Goal: Task Accomplishment & Management: Manage account settings

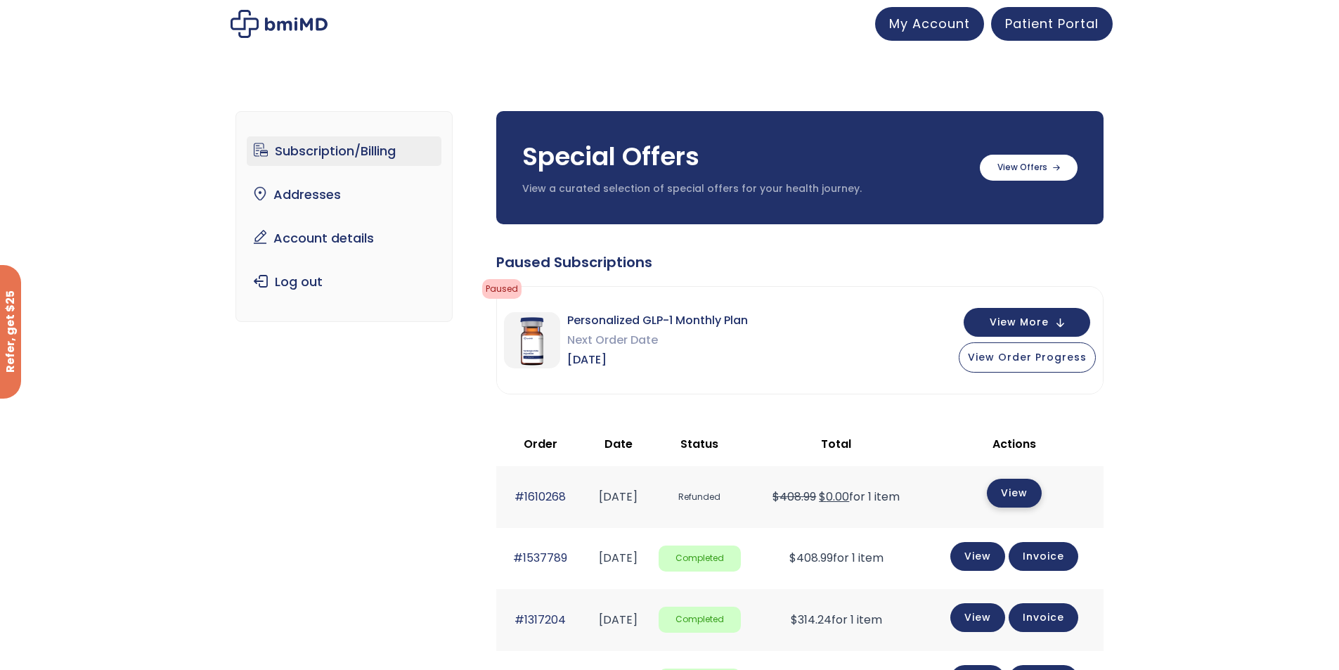
click at [1028, 498] on link "View" at bounding box center [1014, 493] width 55 height 29
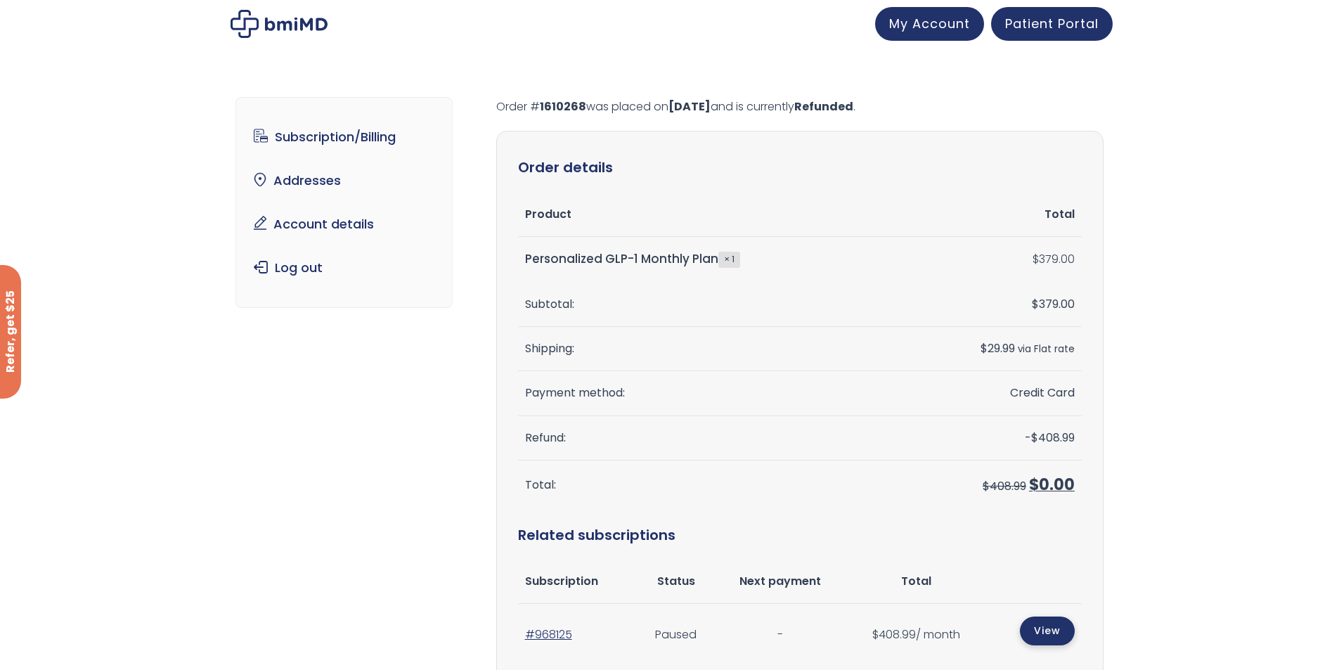
click at [1041, 629] on link "View" at bounding box center [1047, 631] width 55 height 29
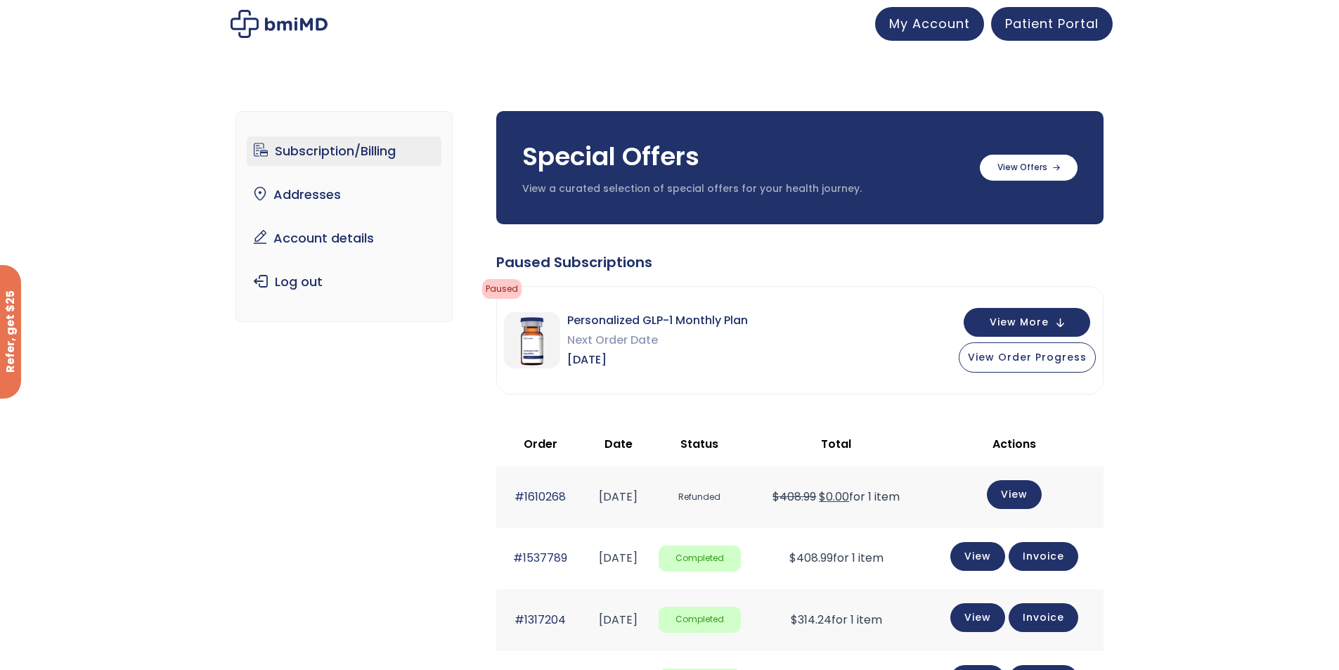
click at [347, 153] on link "Subscription/Billing" at bounding box center [344, 151] width 195 height 30
click at [1048, 20] on span "Patient Portal" at bounding box center [1052, 22] width 94 height 18
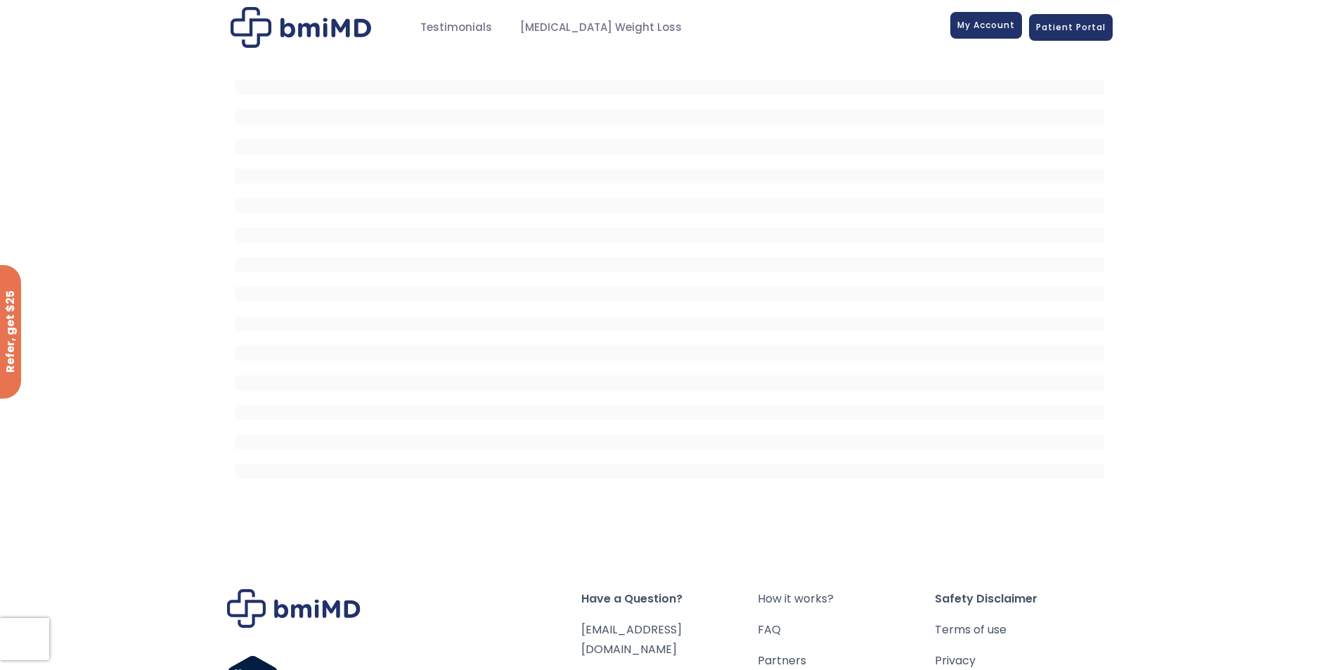
click at [989, 27] on span "My Account" at bounding box center [987, 25] width 58 height 12
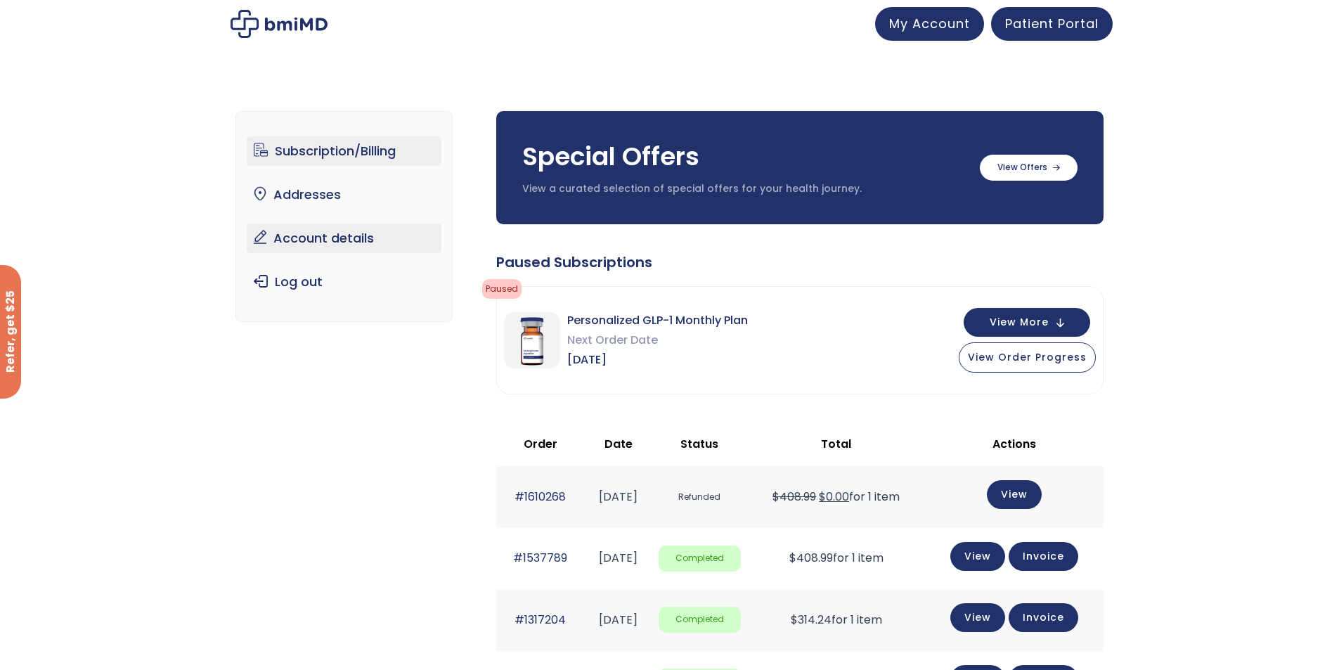
click at [342, 243] on link "Account details" at bounding box center [344, 239] width 195 height 30
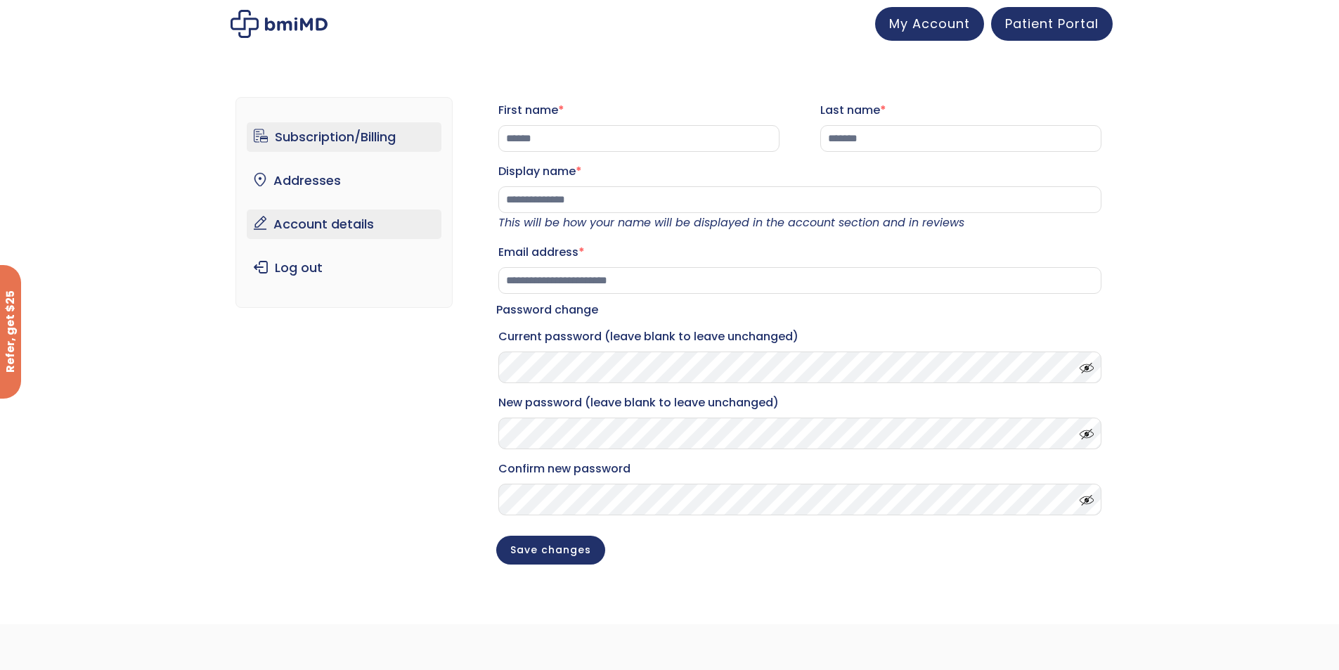
click at [348, 129] on link "Subscription/Billing" at bounding box center [344, 137] width 195 height 30
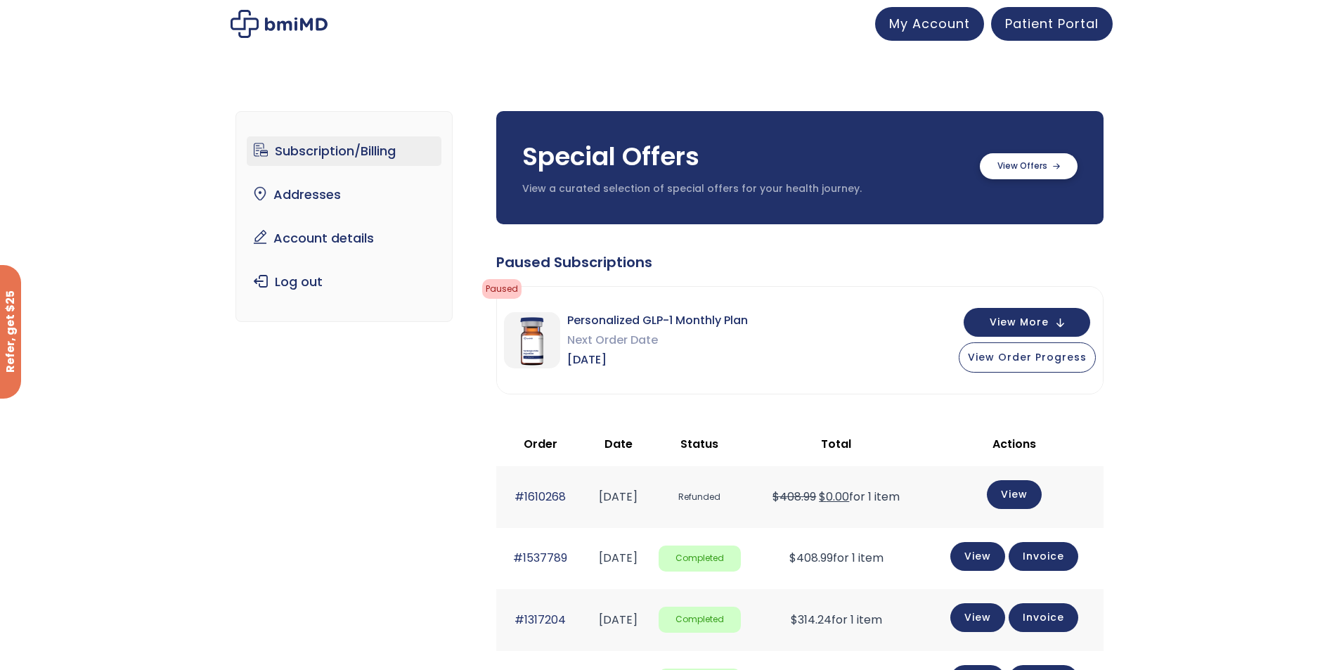
click at [1034, 162] on label at bounding box center [1029, 166] width 98 height 26
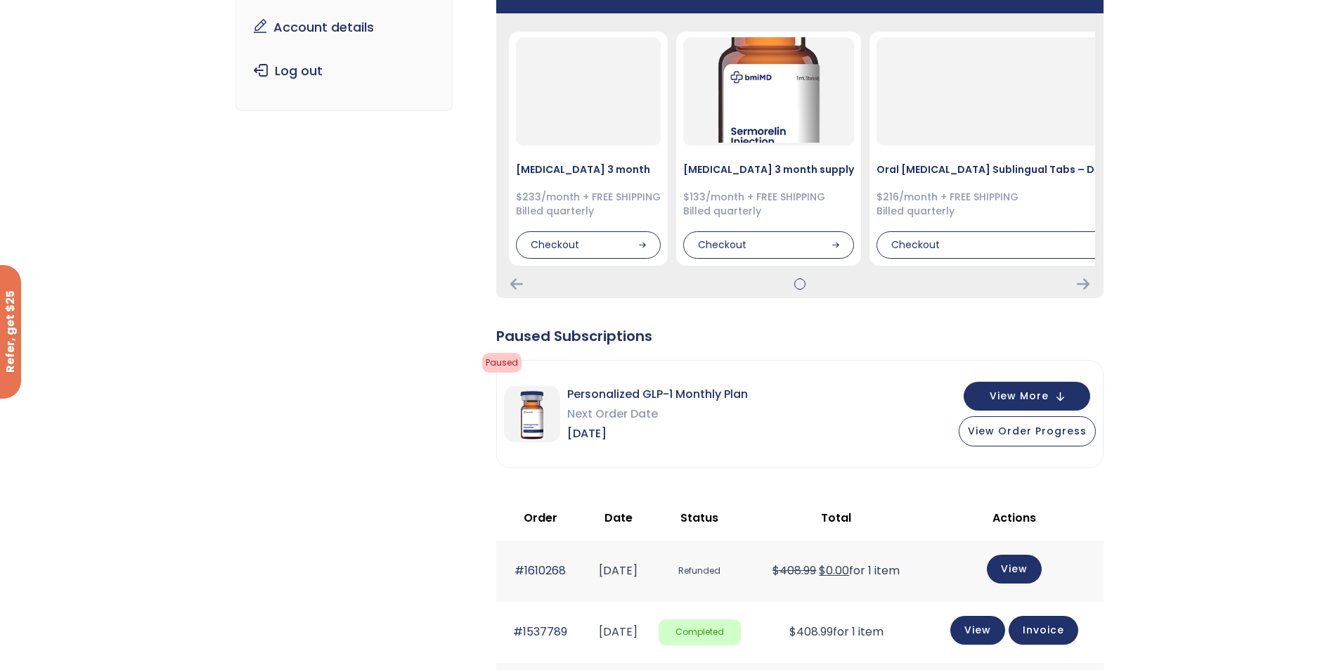
scroll to position [281, 0]
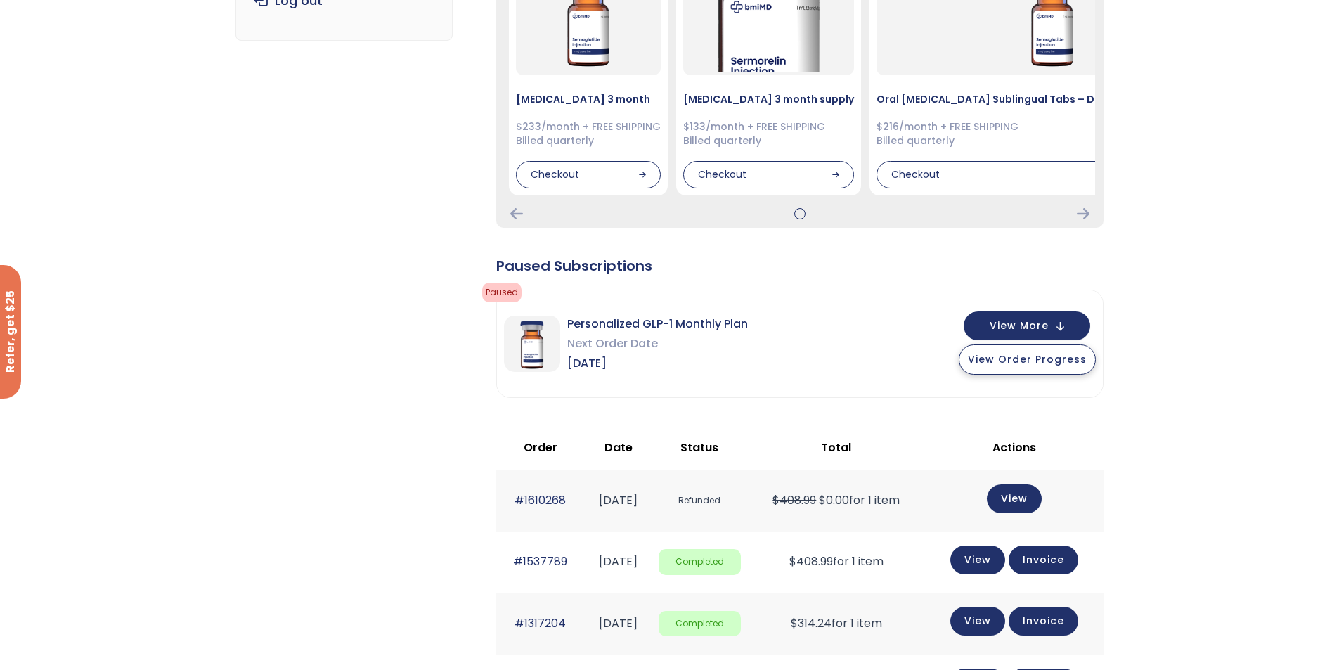
click at [1026, 360] on span "View Order Progress" at bounding box center [1027, 359] width 119 height 14
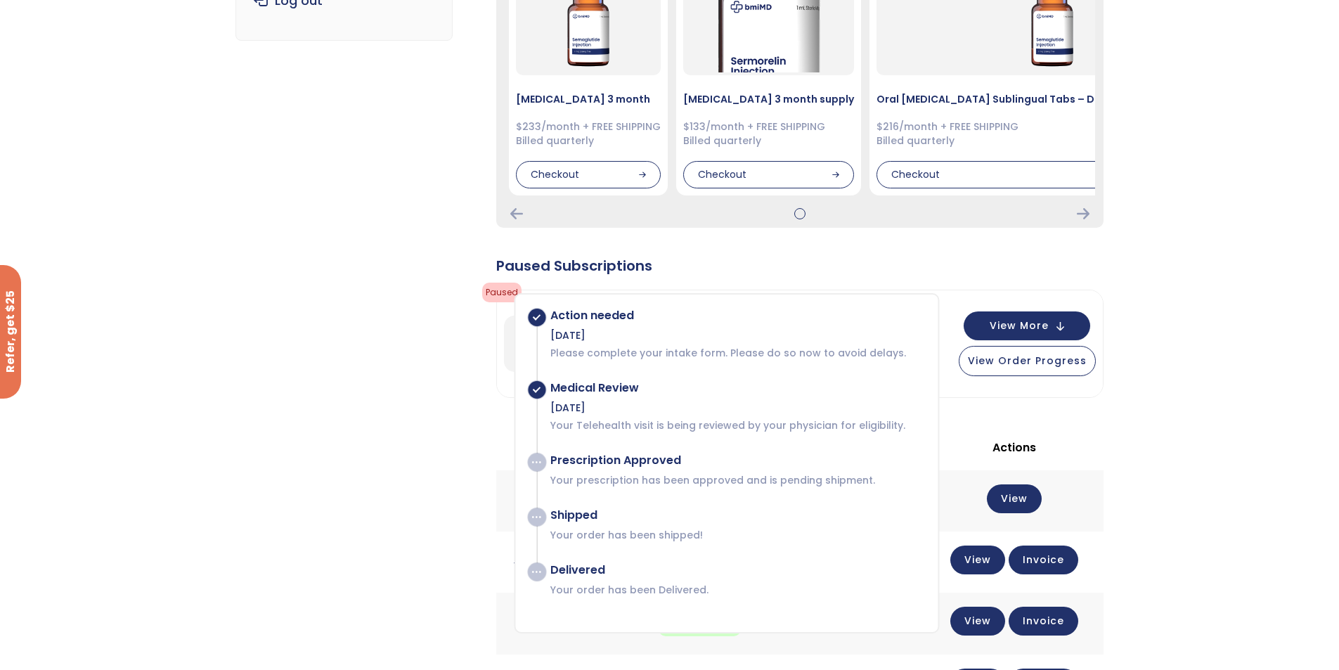
click at [1147, 292] on div "Subscription/Billing bmiRewards Addresses Account details Submit a Review Log o…" at bounding box center [669, 499] width 1339 height 1394
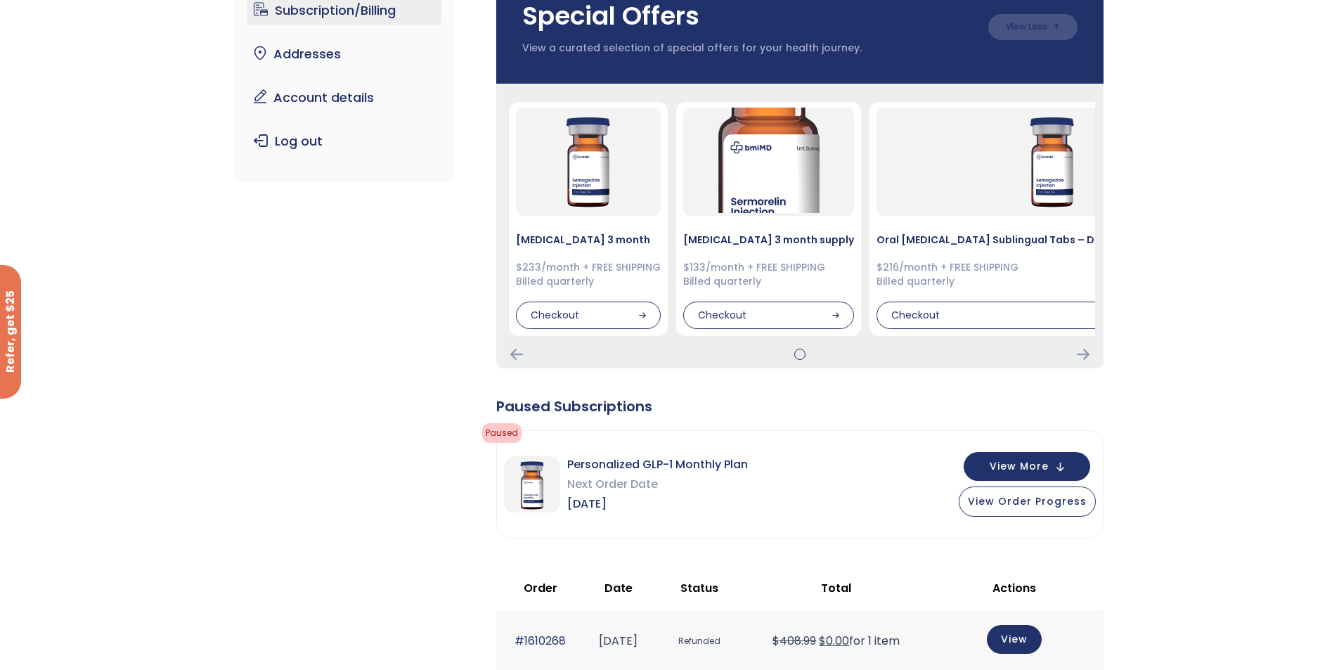
scroll to position [0, 0]
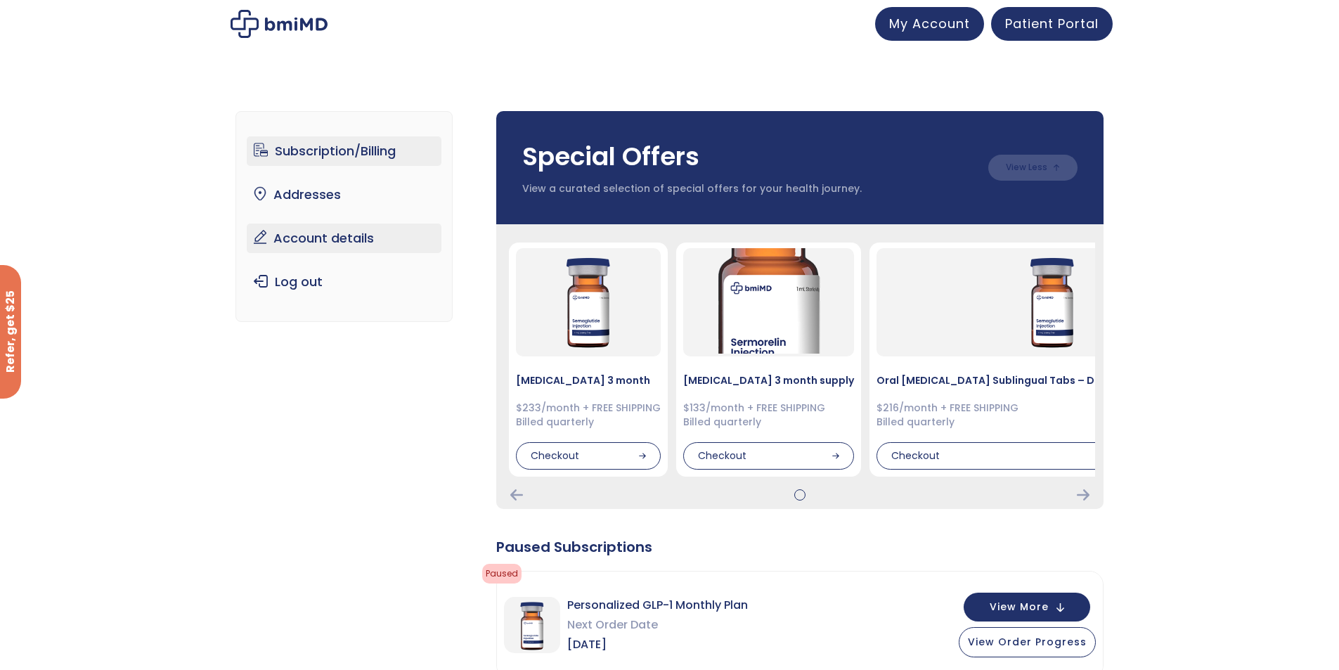
click at [311, 240] on link "Account details" at bounding box center [344, 239] width 195 height 30
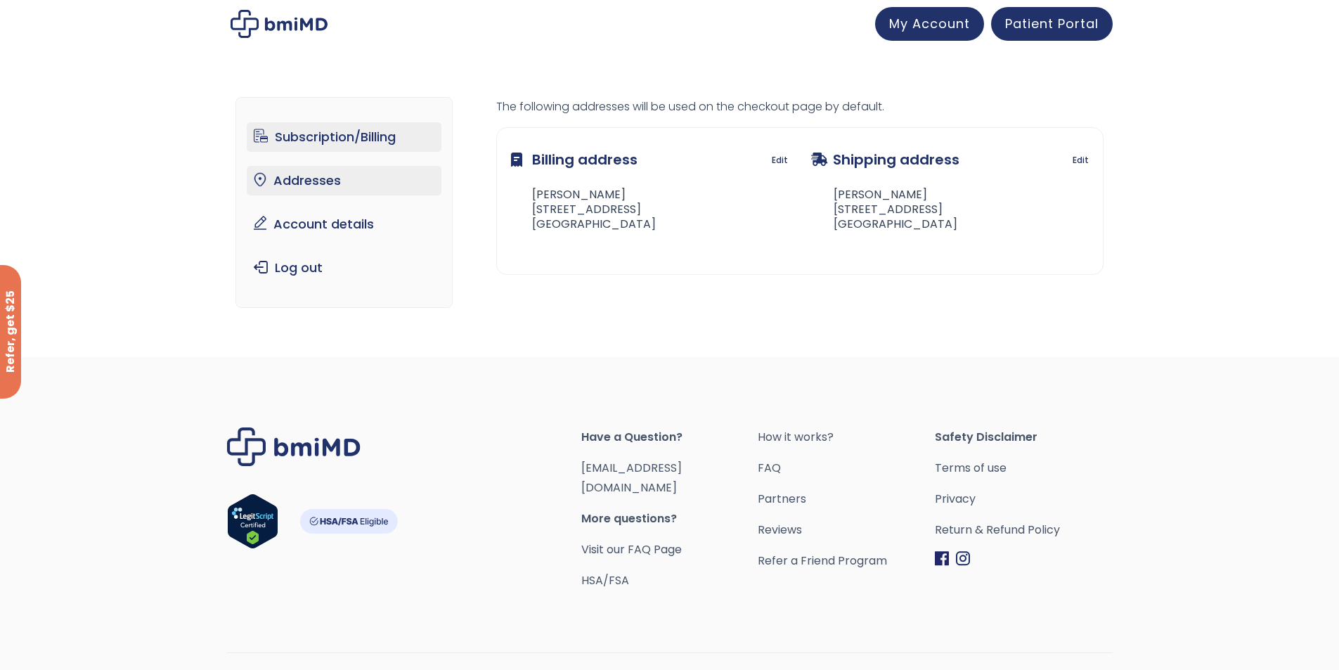
click at [363, 139] on link "Subscription/Billing" at bounding box center [344, 137] width 195 height 30
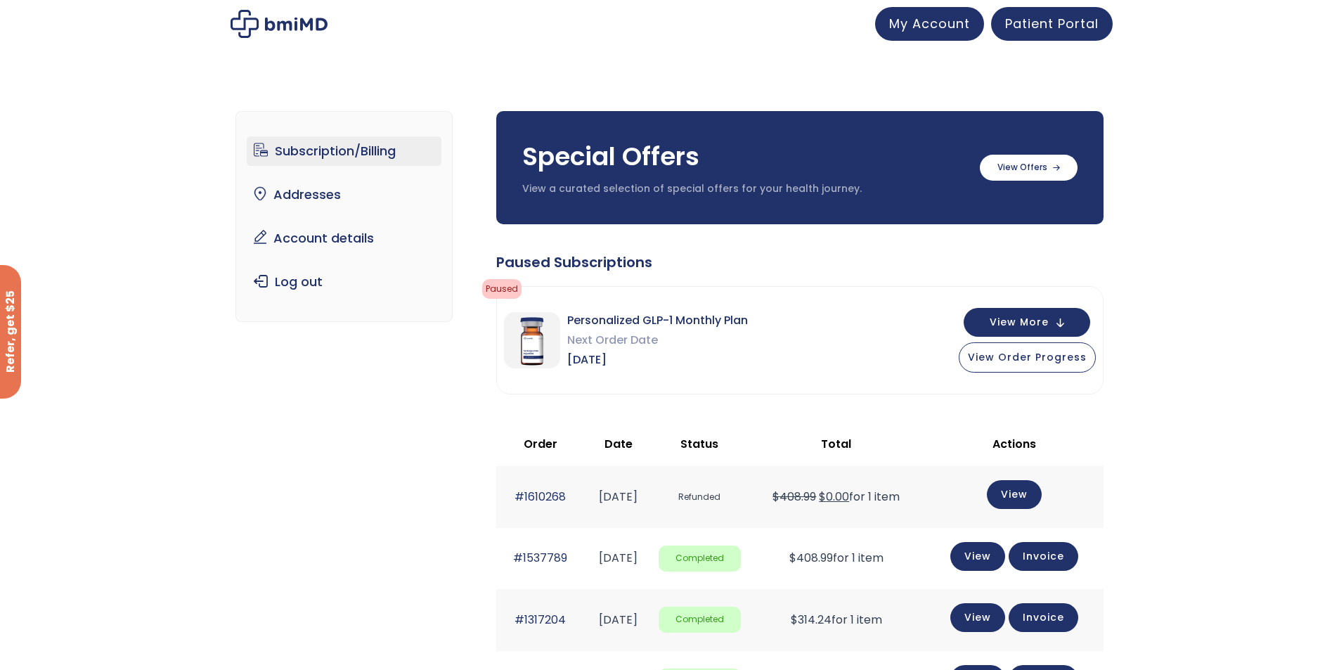
click at [506, 290] on span "Paused" at bounding box center [501, 289] width 39 height 20
click at [1089, 32] on link "Patient Portal" at bounding box center [1052, 22] width 122 height 34
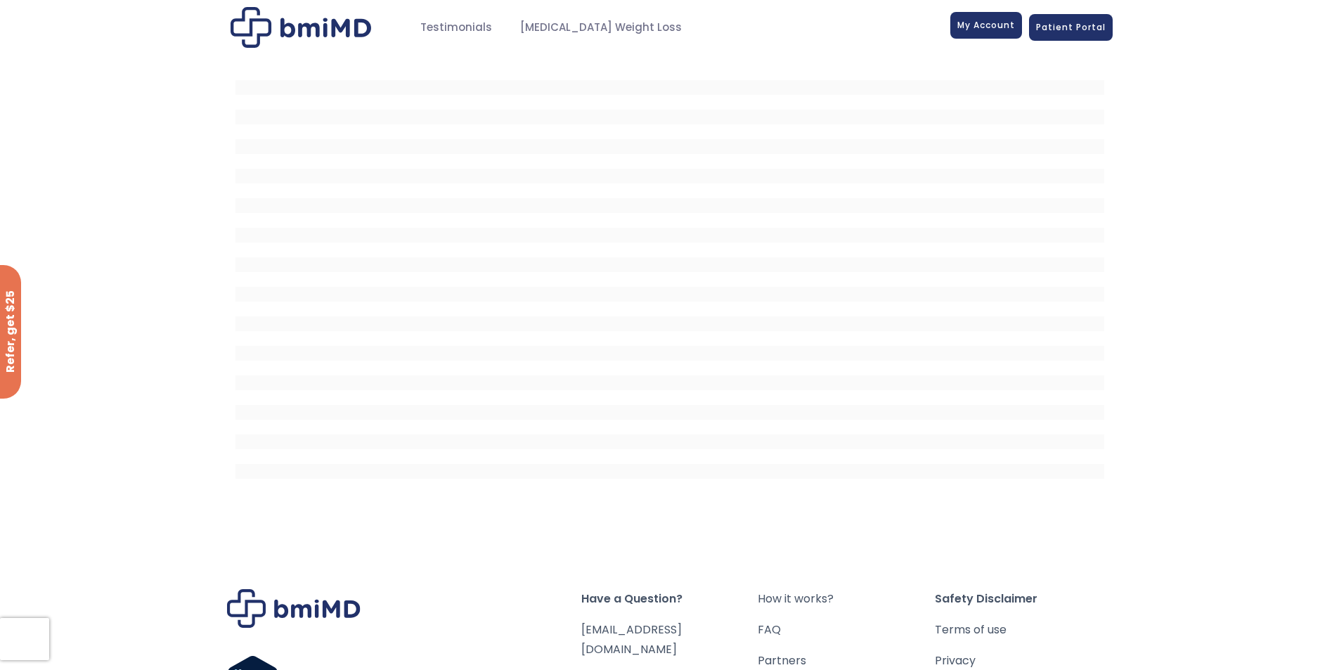
click at [985, 27] on span "My Account" at bounding box center [987, 25] width 58 height 12
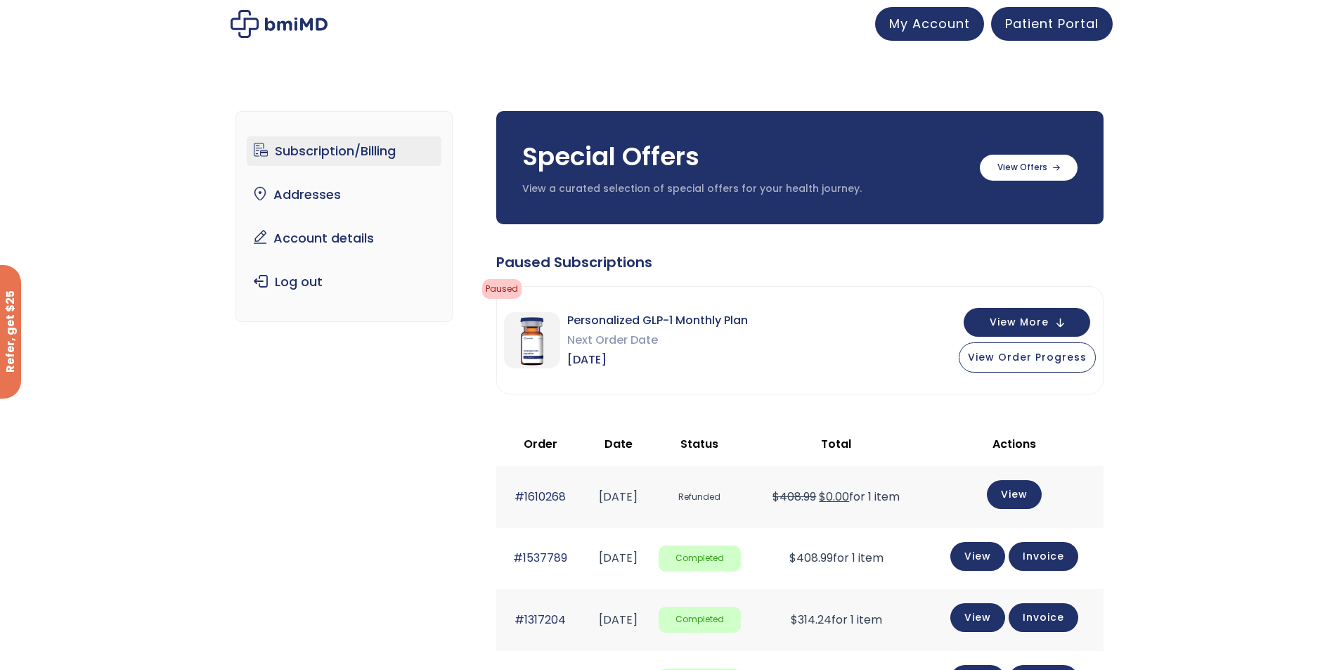
click at [317, 153] on link "Subscription/Billing" at bounding box center [344, 151] width 195 height 30
click at [507, 289] on span "Paused" at bounding box center [501, 289] width 39 height 20
click at [627, 297] on div "Personalized GLP-1 Monthly Plan Next Order Date Mar 04, 2025 View More View Ord…" at bounding box center [800, 340] width 606 height 107
click at [364, 149] on link "Subscription/Billing" at bounding box center [344, 151] width 195 height 30
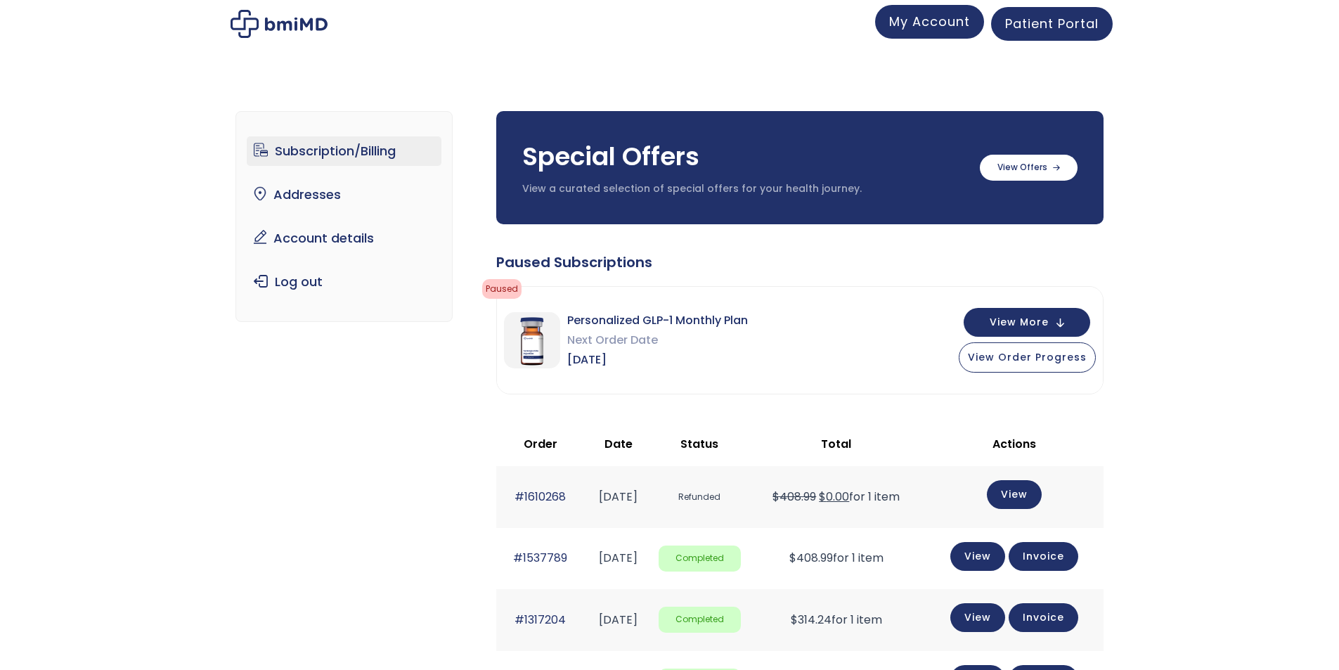
click at [944, 14] on span "My Account" at bounding box center [929, 22] width 81 height 18
click at [352, 147] on link "Subscription/Billing" at bounding box center [344, 151] width 195 height 30
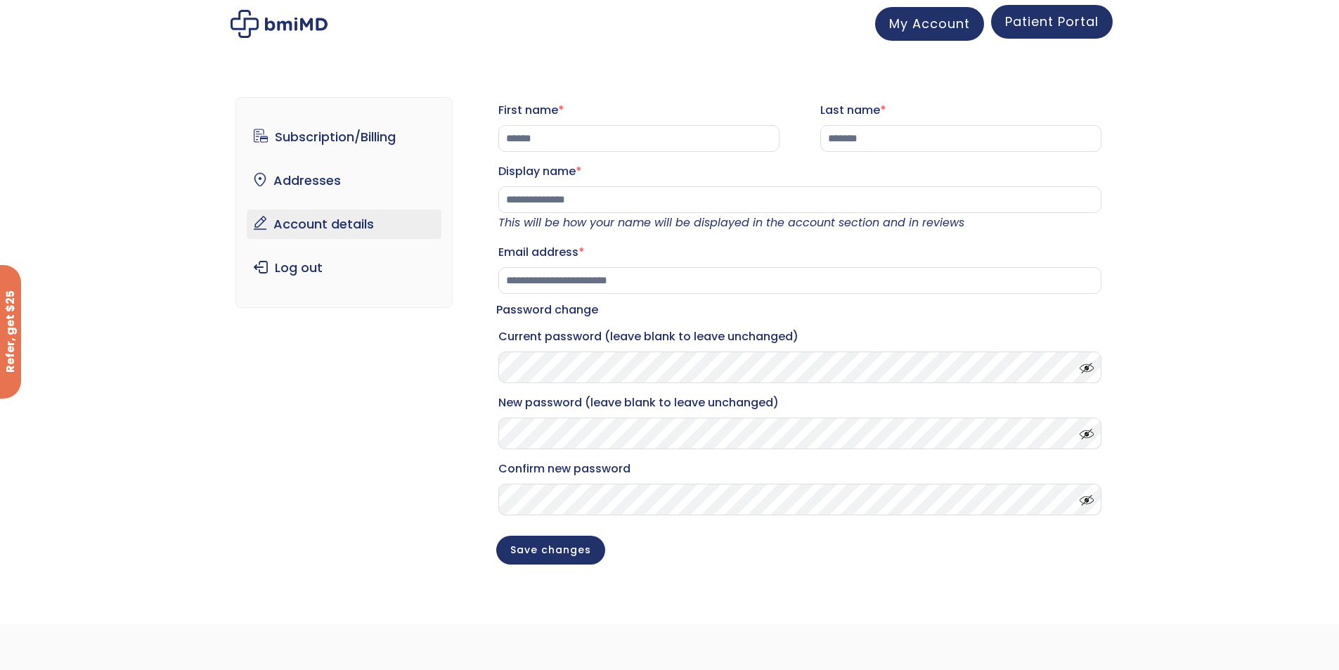
click at [1062, 25] on span "Patient Portal" at bounding box center [1052, 22] width 94 height 18
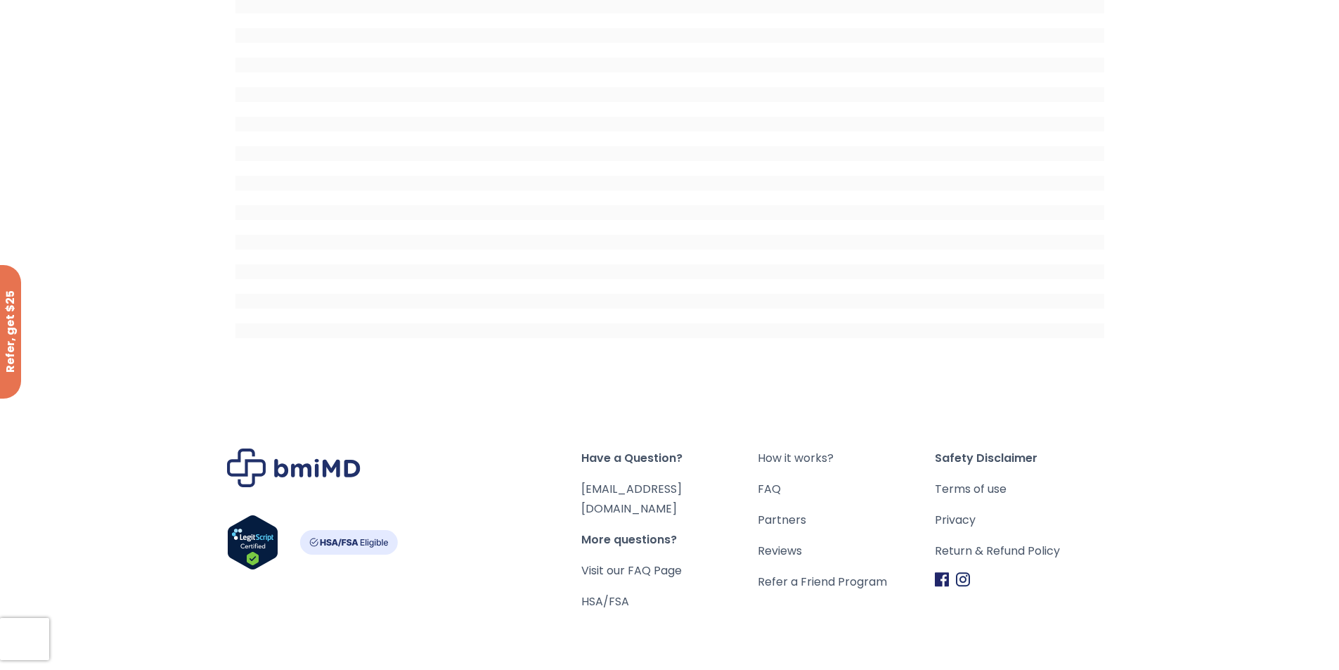
scroll to position [186, 0]
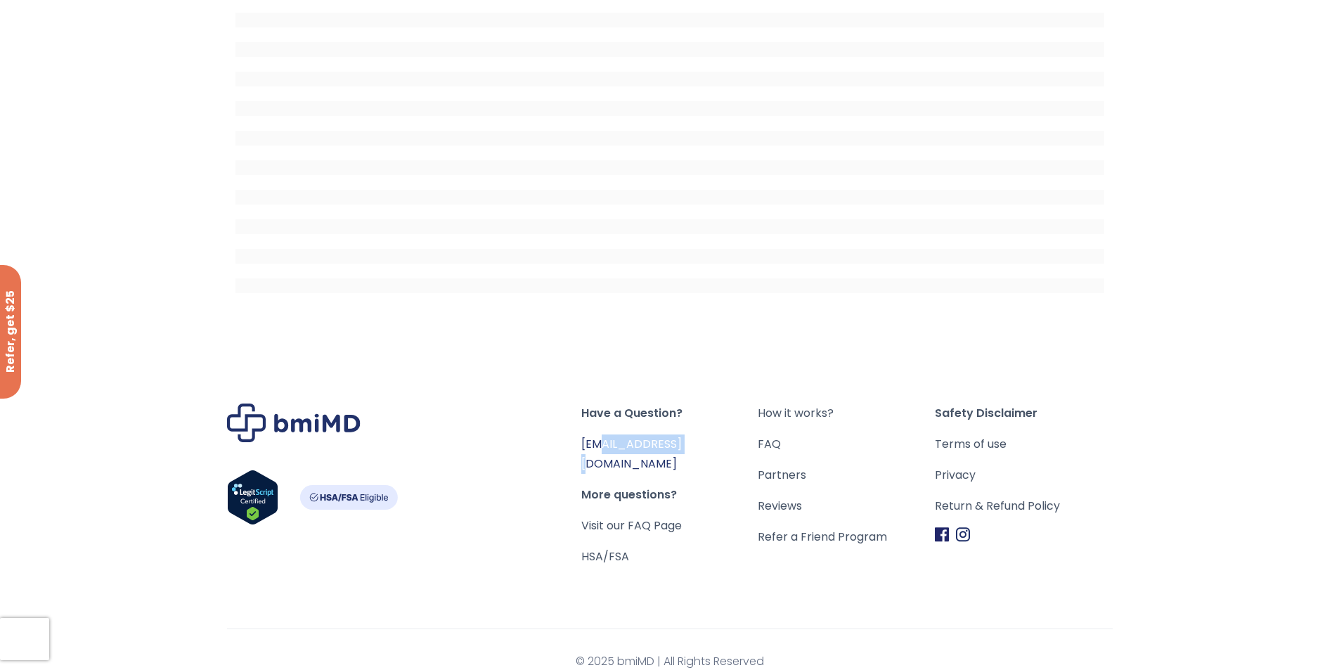
drag, startPoint x: 700, startPoint y: 444, endPoint x: 600, endPoint y: 447, distance: 99.2
click at [600, 449] on span "[EMAIL_ADDRESS][DOMAIN_NAME]" at bounding box center [669, 453] width 177 height 39
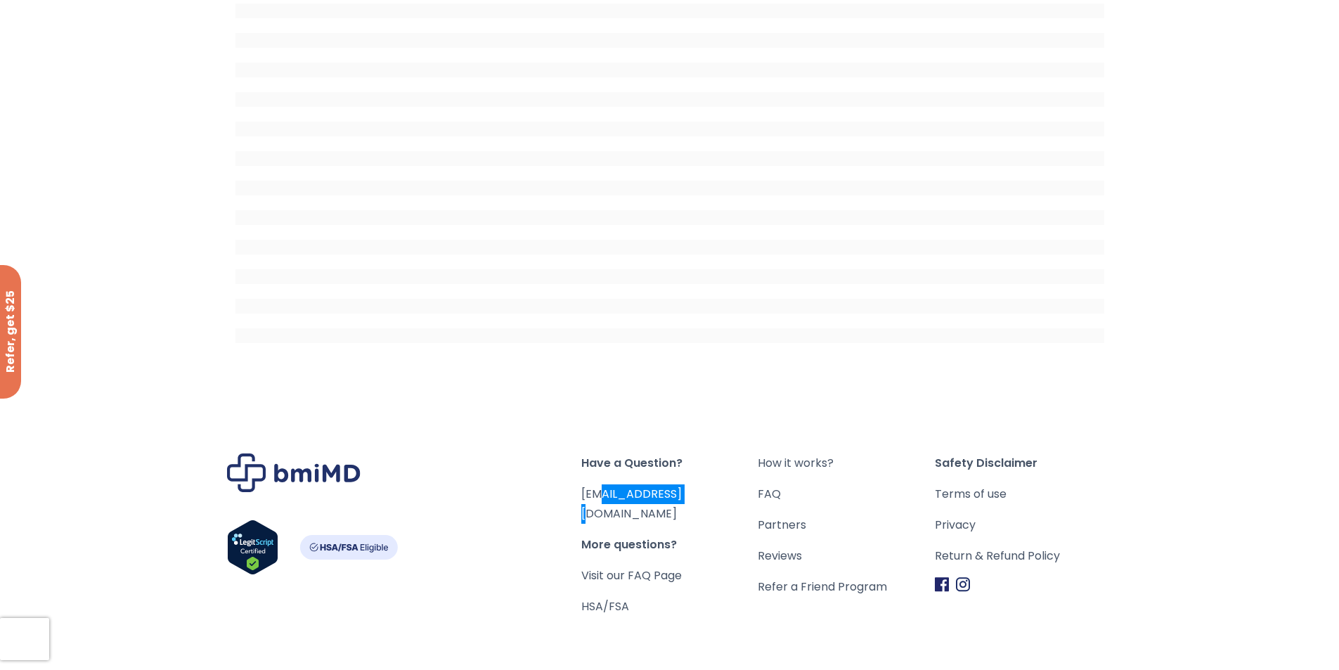
scroll to position [65, 0]
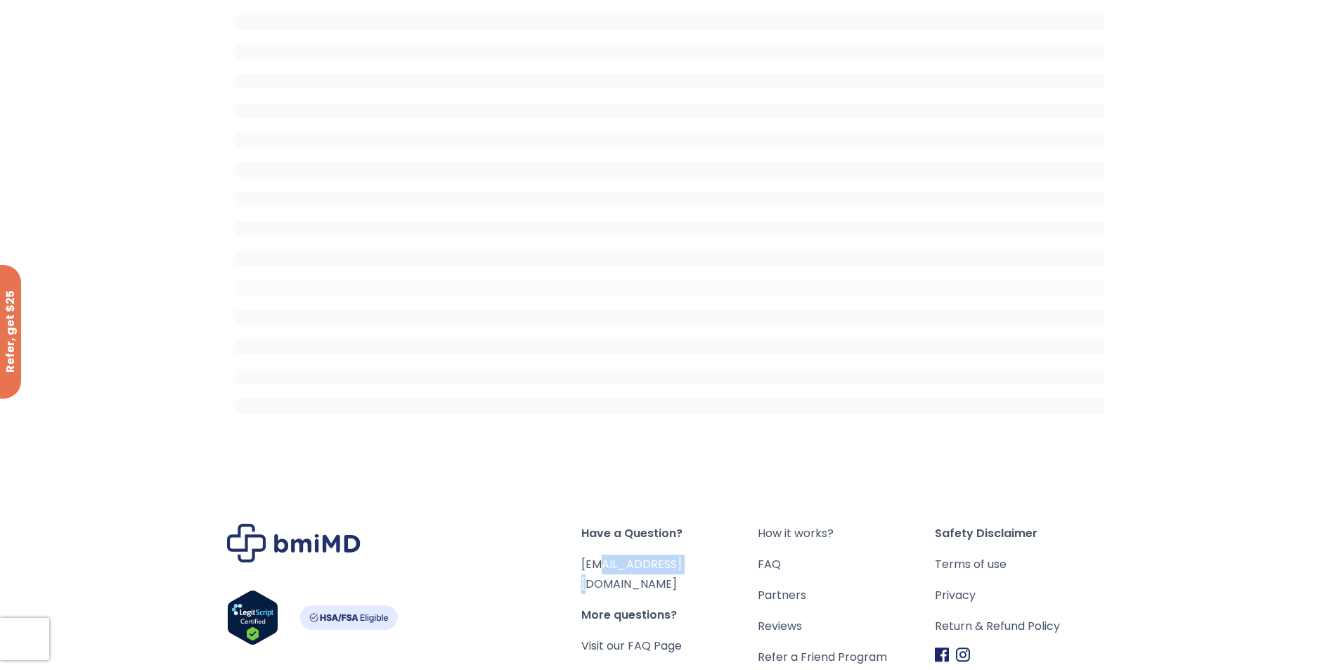
click at [1230, 355] on div at bounding box center [669, 221] width 1339 height 464
